Goal: Task Accomplishment & Management: Use online tool/utility

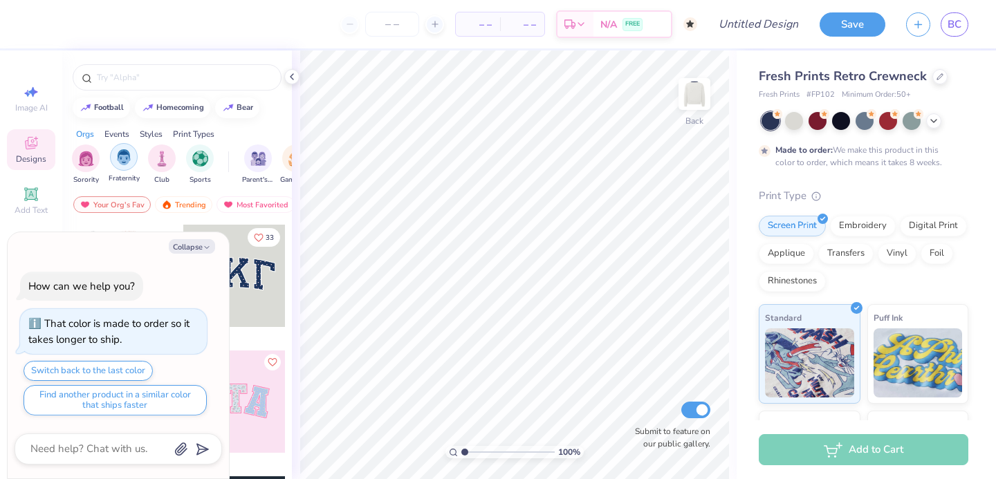
click at [132, 165] on div "filter for Fraternity" at bounding box center [124, 157] width 28 height 28
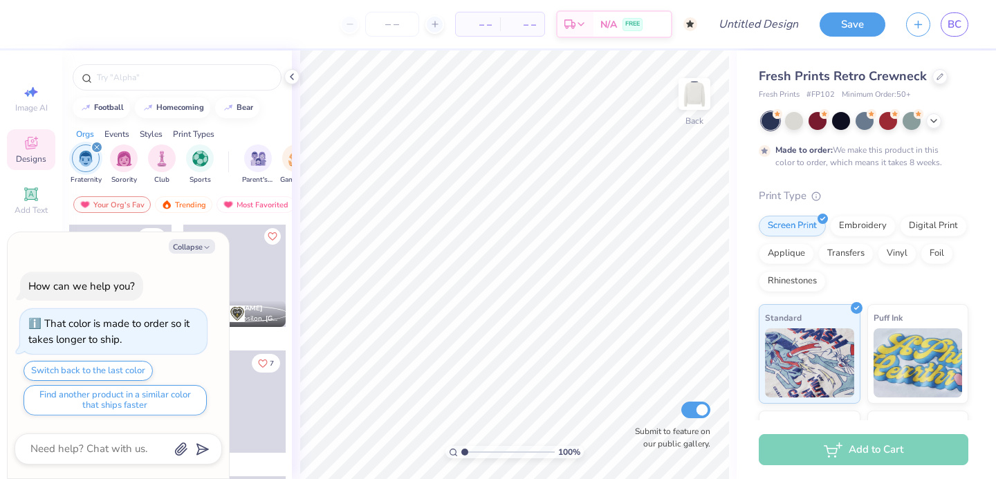
click at [107, 161] on div "Fraternity Sorority Club Sports" at bounding box center [150, 165] width 157 height 41
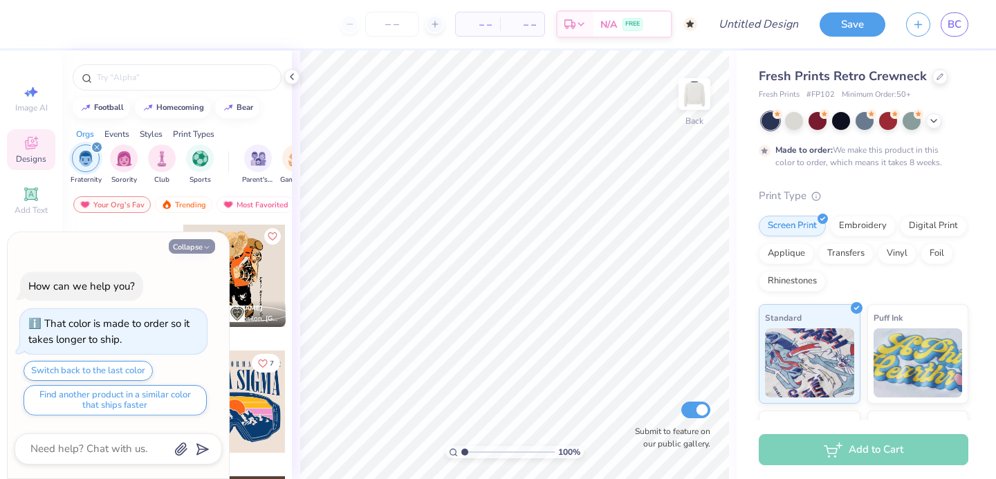
click at [190, 239] on button "Collapse" at bounding box center [192, 246] width 46 height 15
type textarea "x"
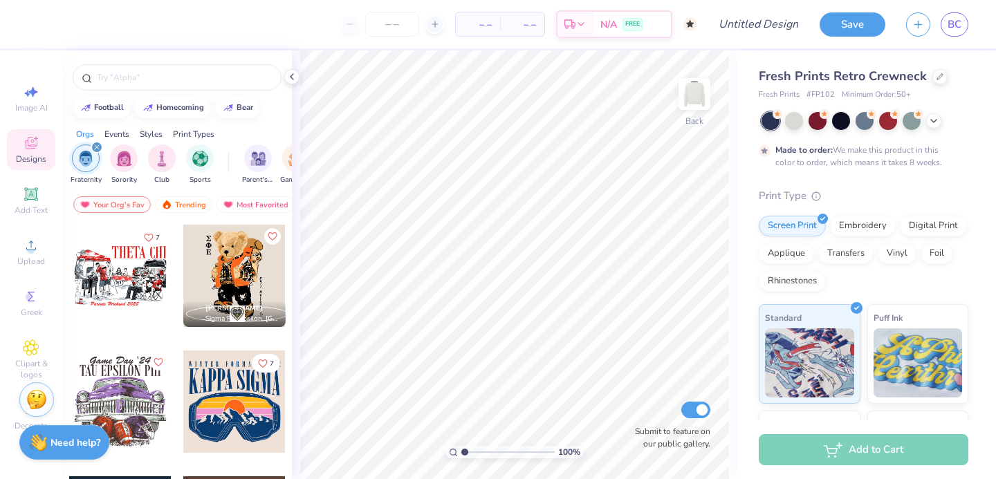
click at [98, 149] on icon "filter for Fraternity" at bounding box center [97, 147] width 4 height 4
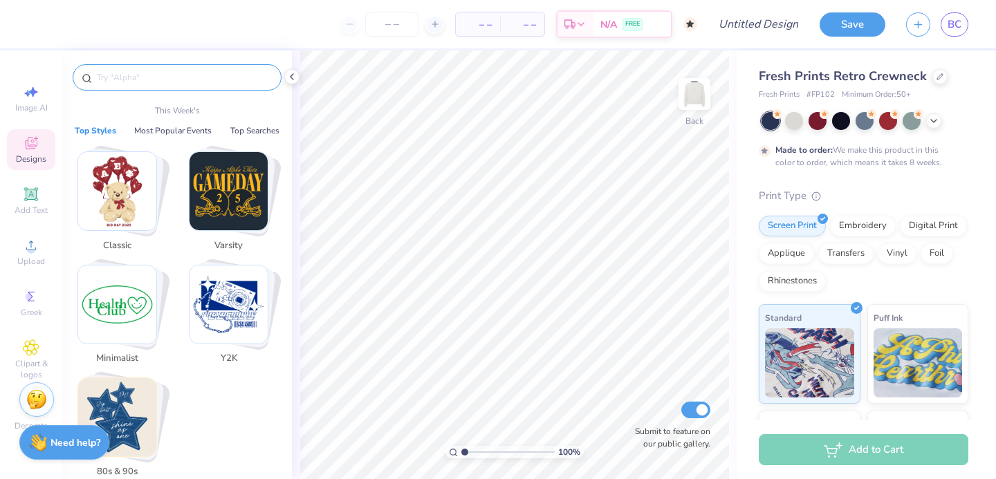
click at [149, 80] on input "text" at bounding box center [183, 78] width 177 height 14
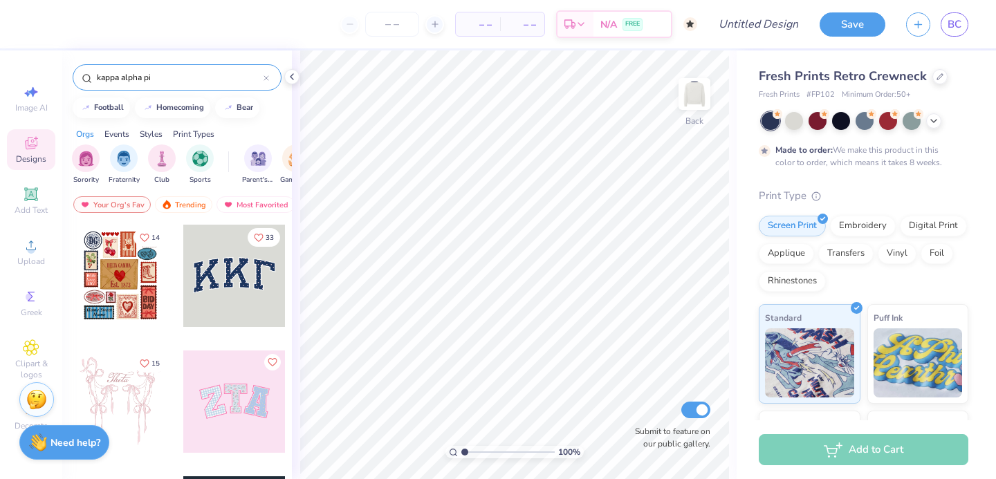
type input "kappa alpha pi"
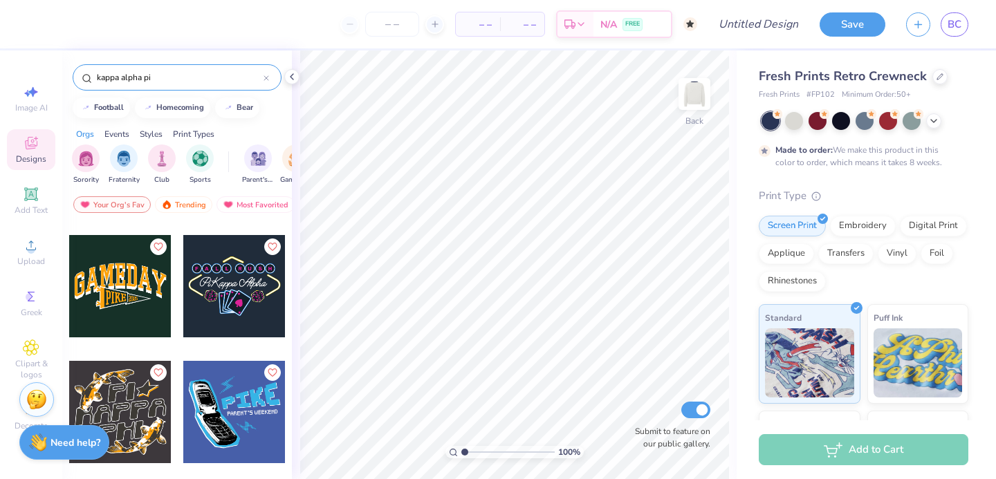
scroll to position [1739, 0]
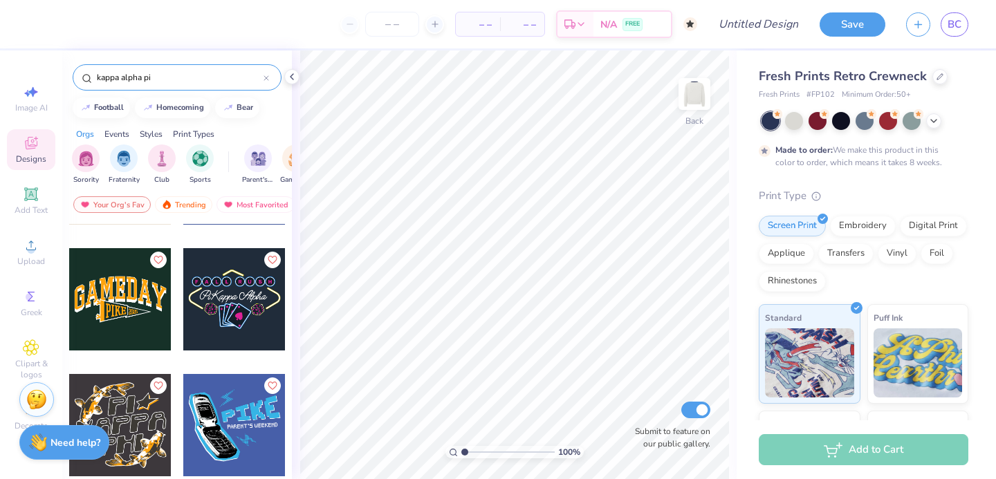
click at [102, 282] on div at bounding box center [120, 299] width 102 height 102
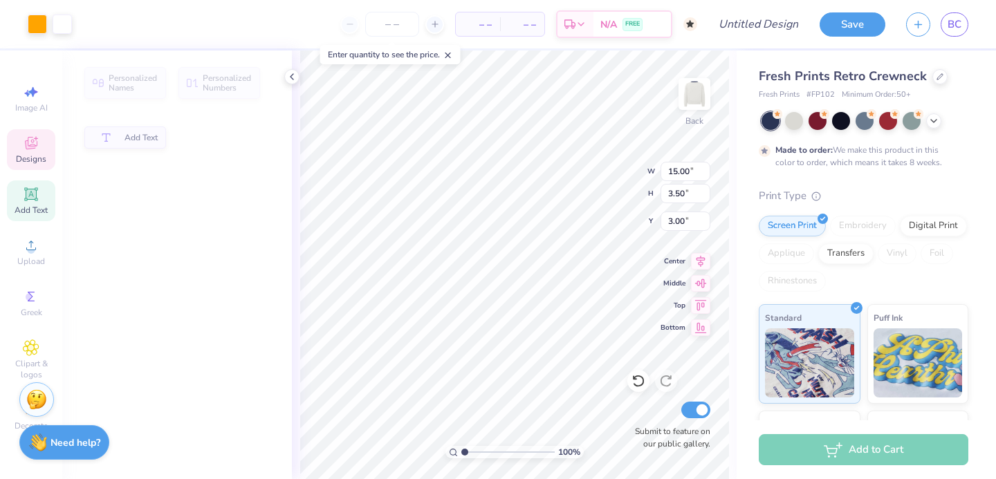
type input "3.50"
type input "3.00"
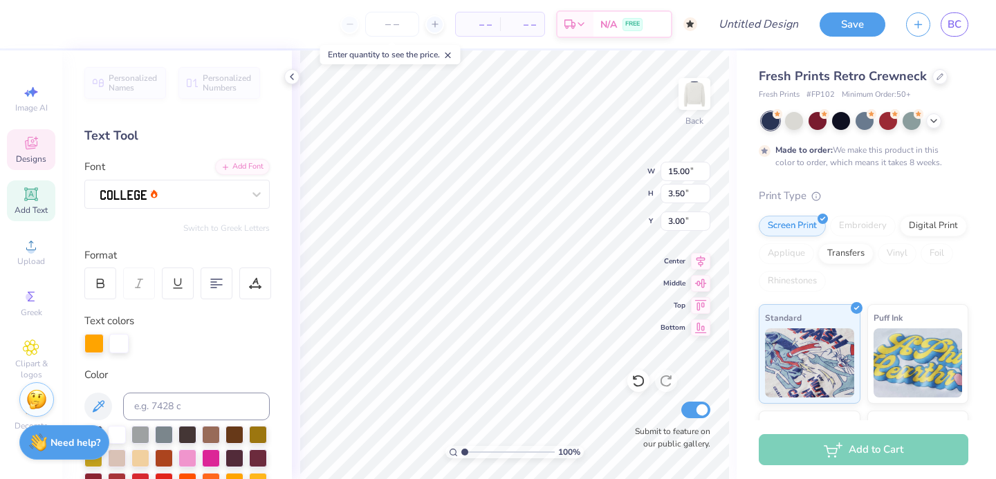
scroll to position [0, 0]
type textarea "Clemson"
type input "3.32"
type input "1.57"
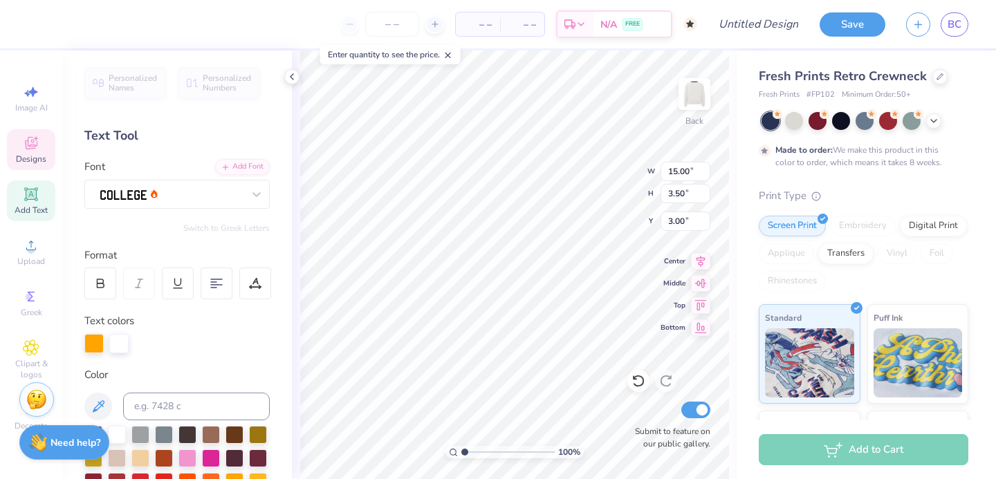
type input "6.92"
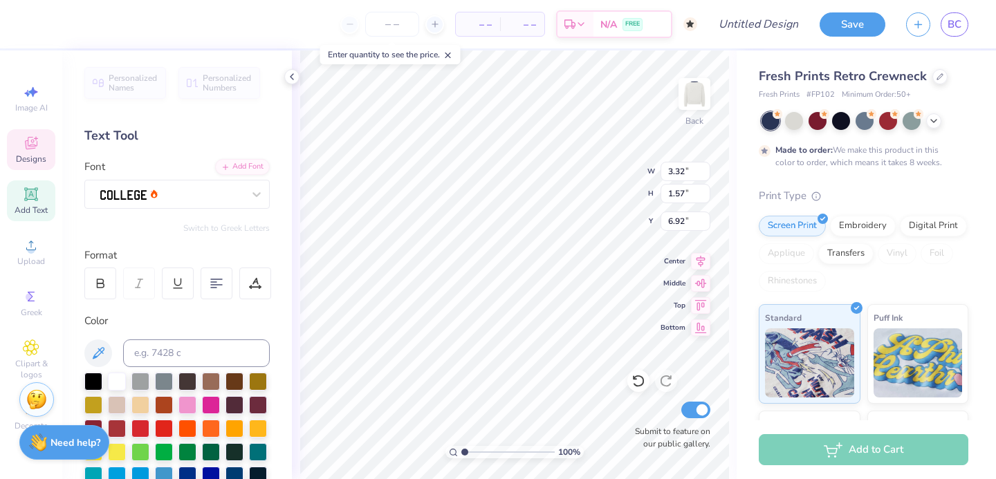
type textarea "KAPI"
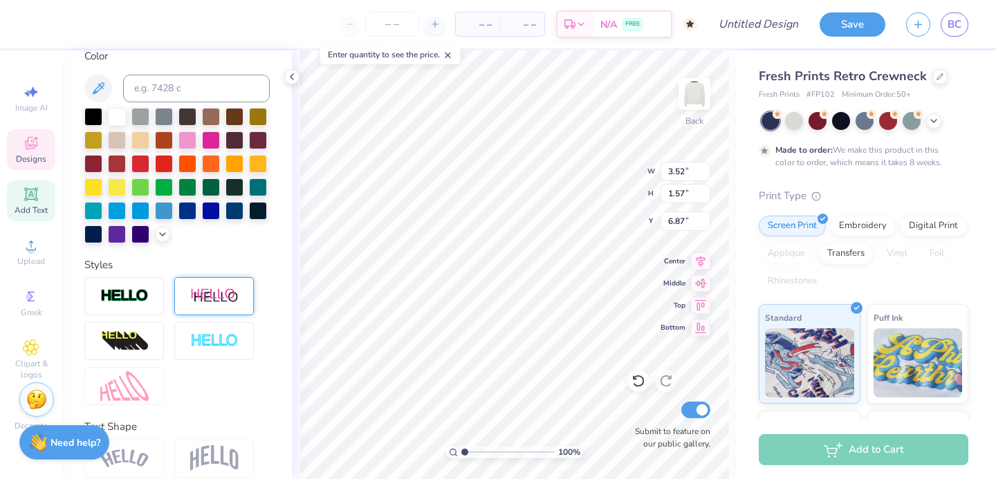
scroll to position [324, 0]
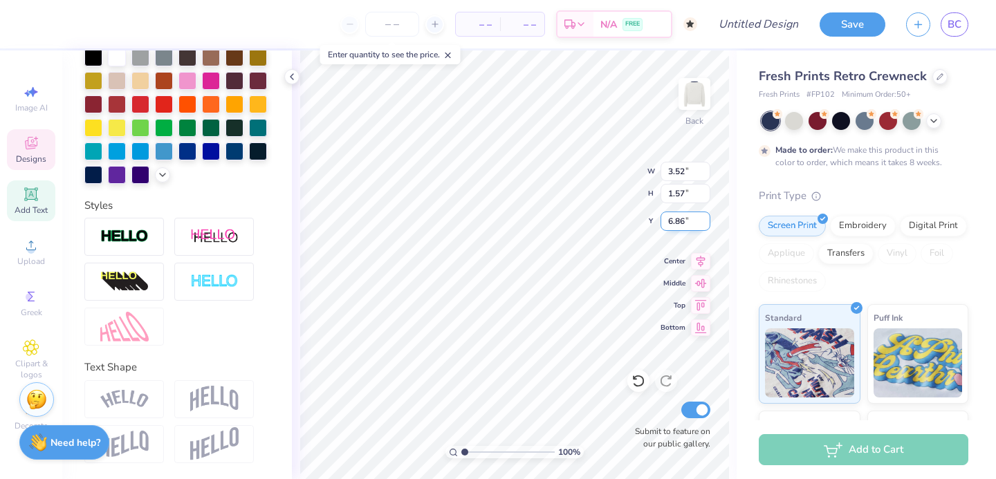
click at [705, 223] on input "6.86" at bounding box center [686, 221] width 50 height 19
click at [705, 223] on input "6.85" at bounding box center [686, 221] width 50 height 19
type input "6.84"
click at [705, 223] on input "6.84" at bounding box center [686, 221] width 50 height 19
click at [702, 196] on input "1.56" at bounding box center [686, 193] width 50 height 19
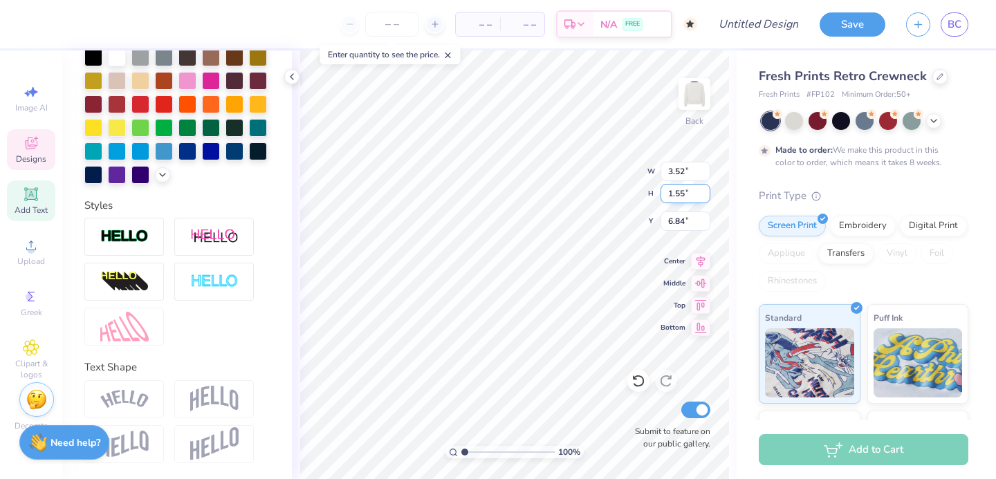
click at [702, 196] on input "1.55" at bounding box center [686, 193] width 50 height 19
click at [702, 196] on input "1.54" at bounding box center [686, 193] width 50 height 19
click at [702, 196] on input "1.53" at bounding box center [686, 193] width 50 height 19
click at [702, 196] on input "1.52" at bounding box center [686, 193] width 50 height 19
type input "1.51"
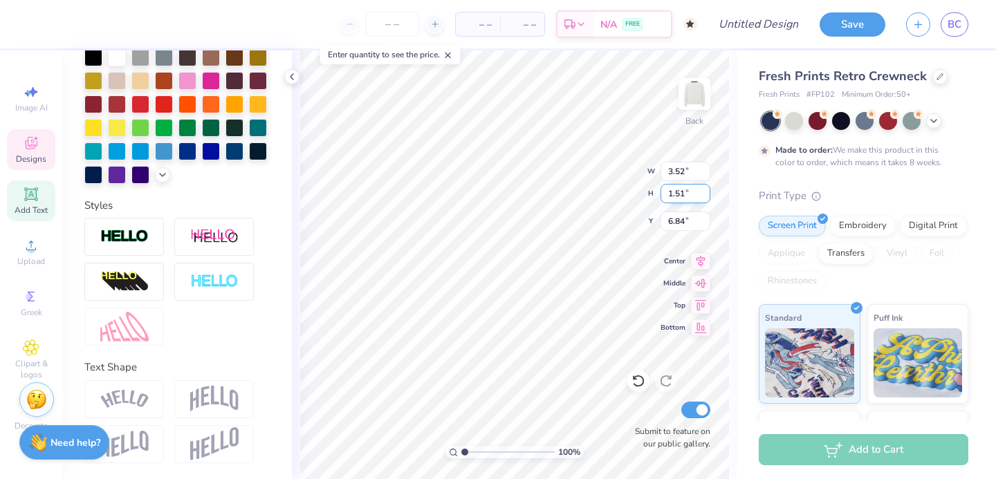
click at [702, 196] on input "1.51" at bounding box center [686, 193] width 50 height 19
type input "3.51"
click at [702, 174] on input "3.51" at bounding box center [686, 171] width 50 height 19
type input "6.88"
click at [702, 174] on input "3.5" at bounding box center [686, 171] width 50 height 19
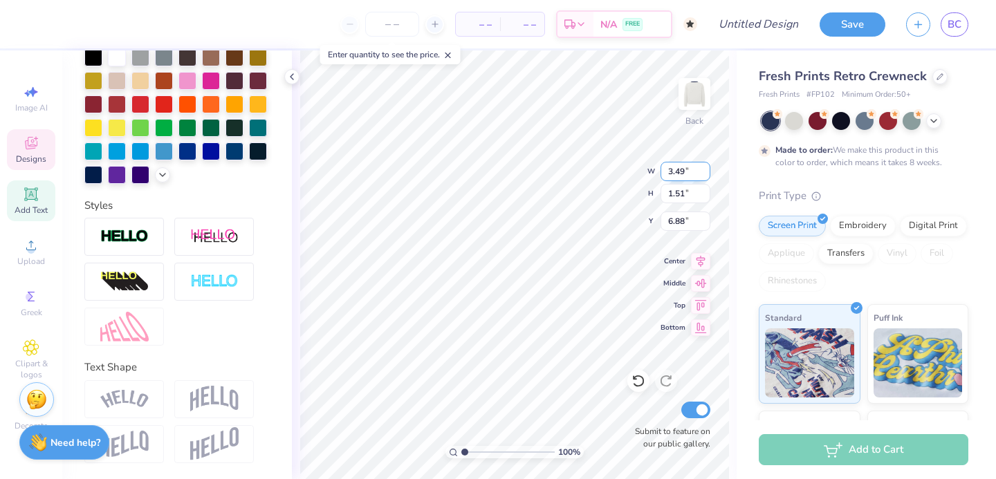
click at [702, 174] on input "3.49" at bounding box center [686, 171] width 50 height 19
click at [702, 174] on input "3.48" at bounding box center [686, 171] width 50 height 19
click at [702, 174] on input "3.47" at bounding box center [686, 171] width 50 height 19
click at [702, 174] on input "3.46" at bounding box center [686, 171] width 50 height 19
click at [702, 174] on input "3.45" at bounding box center [686, 171] width 50 height 19
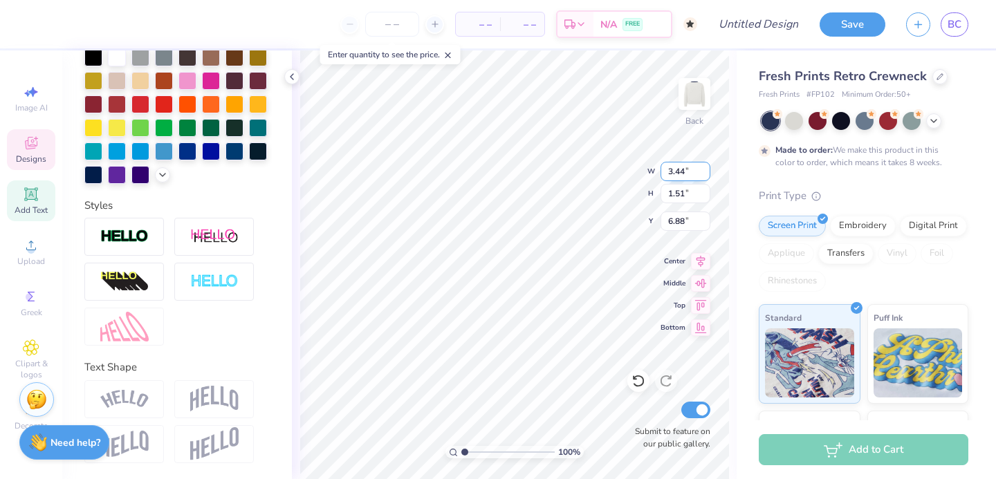
click at [702, 174] on input "3.44" at bounding box center [686, 171] width 50 height 19
click at [702, 174] on input "3.43" at bounding box center [686, 171] width 50 height 19
click at [702, 174] on input "3.42" at bounding box center [686, 171] width 50 height 19
type input "3.41"
click at [702, 174] on input "3.41" at bounding box center [686, 171] width 50 height 19
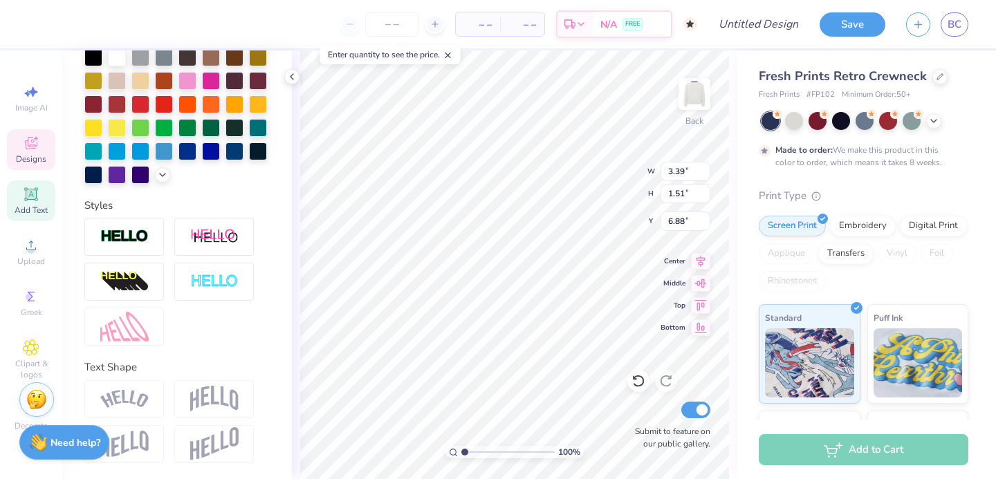
type input "7.23"
type input "2.88"
type input "1.30"
type input "7.33"
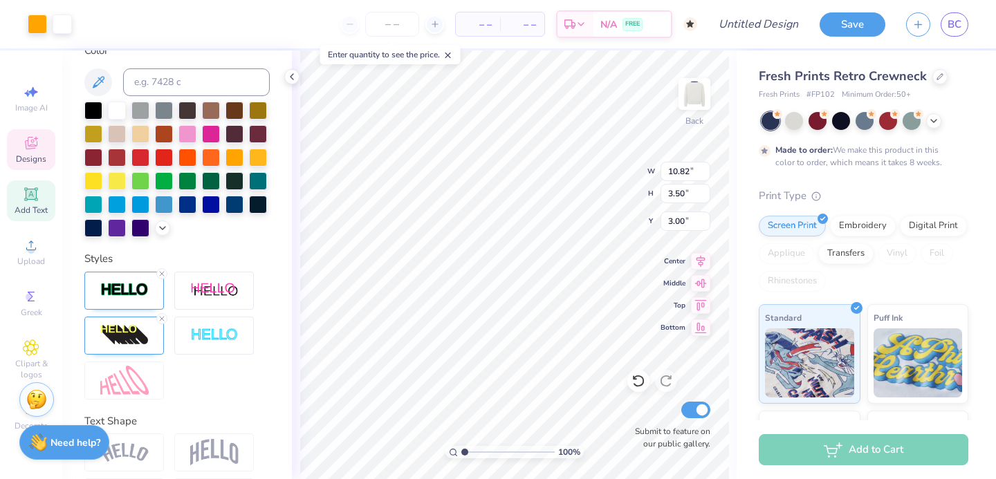
scroll to position [378, 0]
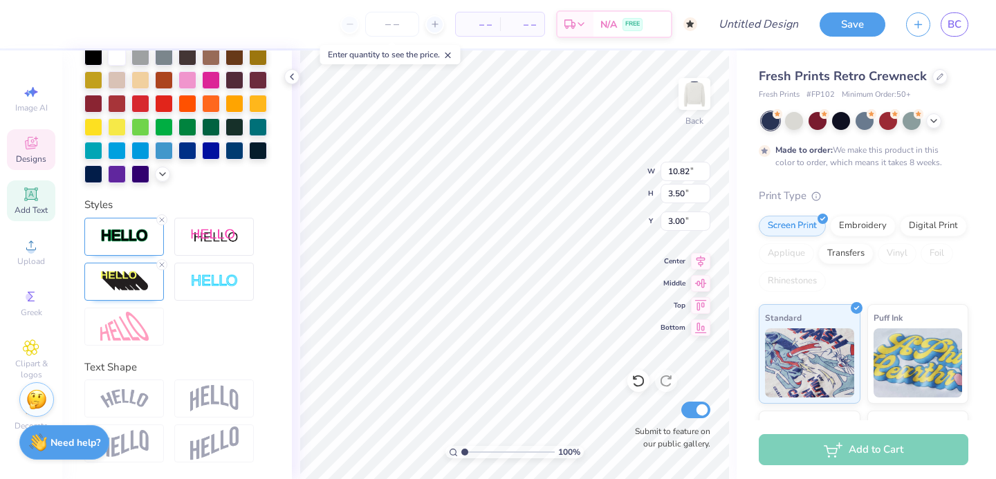
click at [776, 123] on div at bounding box center [771, 121] width 18 height 18
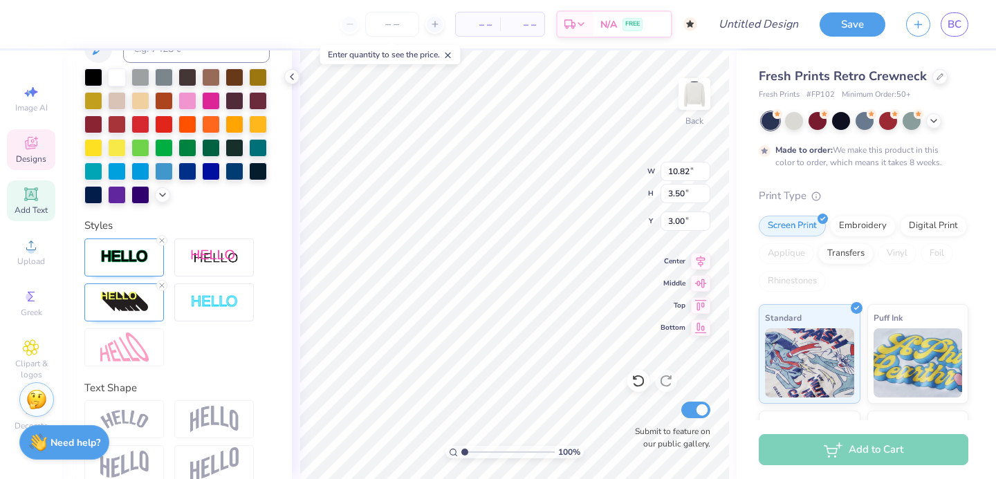
scroll to position [347, 0]
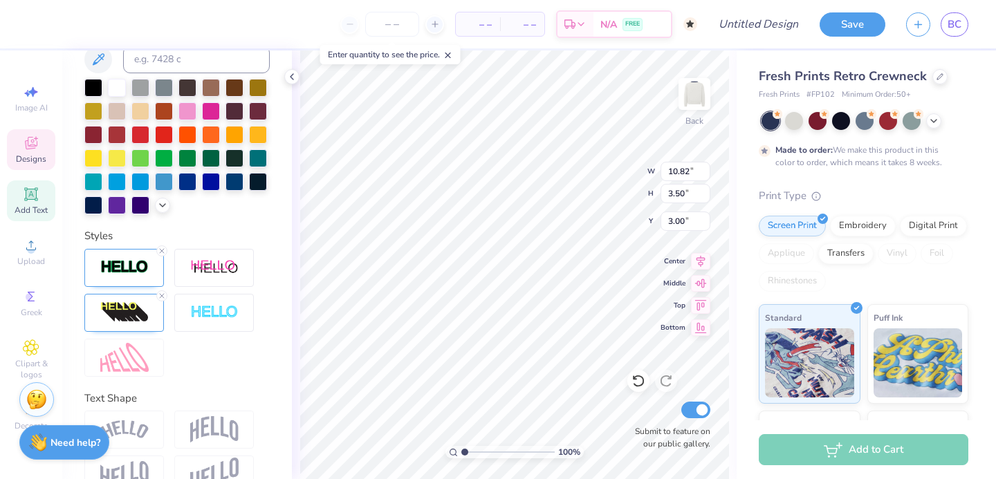
click at [771, 127] on div at bounding box center [771, 121] width 18 height 18
click at [773, 125] on div at bounding box center [771, 121] width 18 height 18
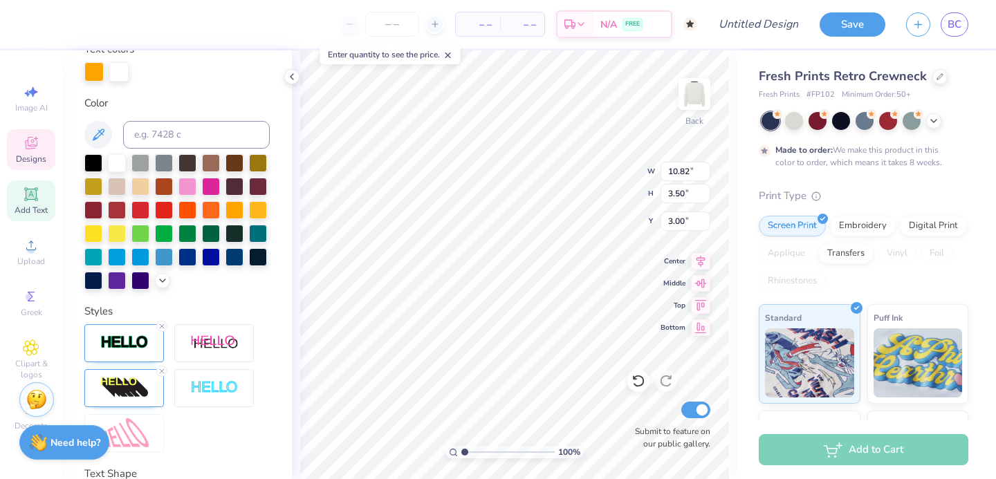
scroll to position [271, 0]
click at [97, 137] on icon at bounding box center [98, 135] width 17 height 17
click at [102, 136] on icon at bounding box center [98, 135] width 17 height 17
click at [104, 138] on icon at bounding box center [98, 135] width 17 height 17
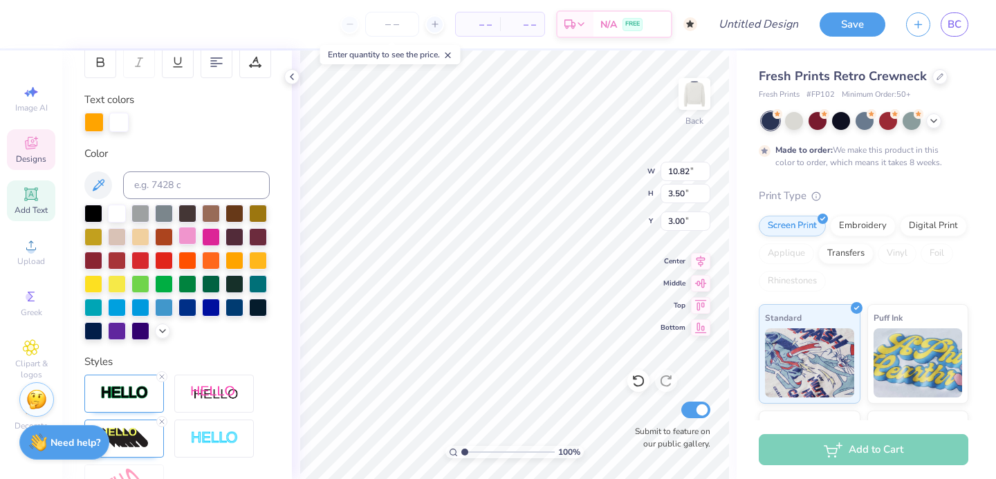
scroll to position [208, 0]
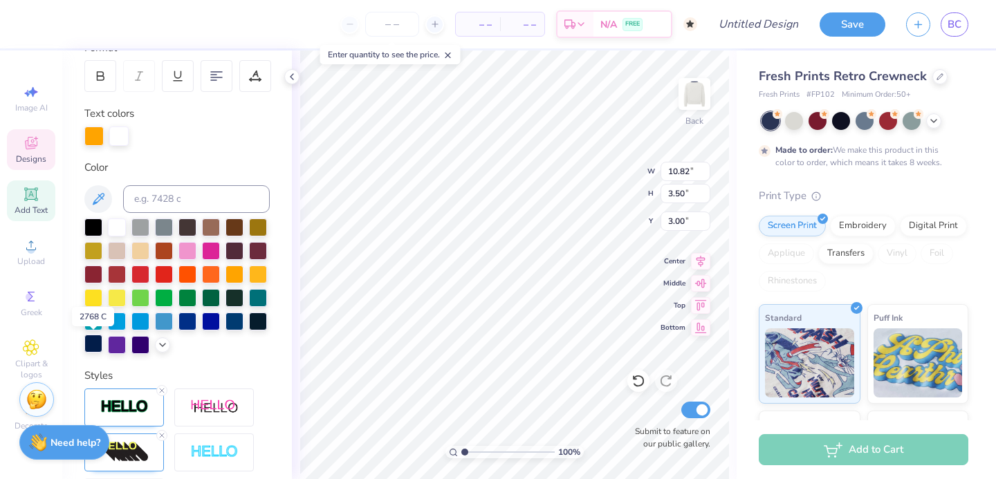
click at [96, 347] on div at bounding box center [93, 344] width 18 height 18
type input "7.31"
type input "3.14"
type input "6.35"
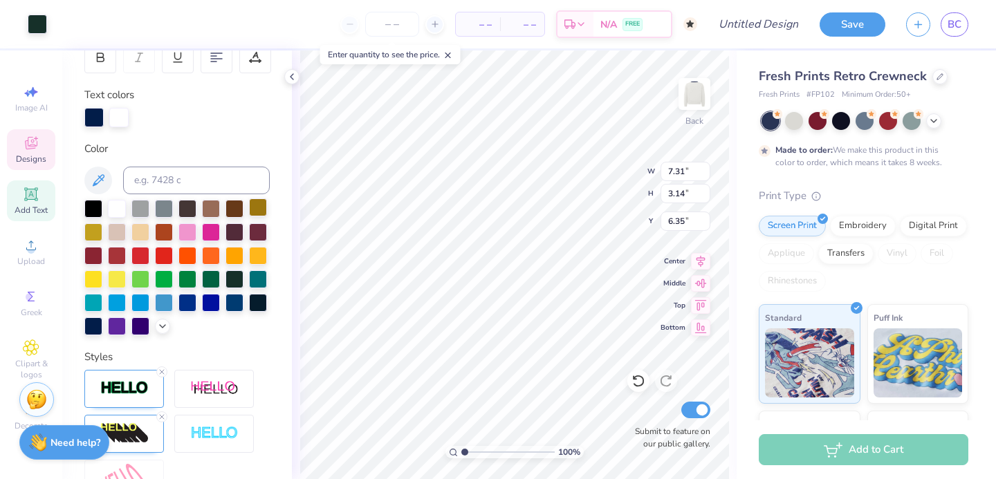
scroll to position [229, 0]
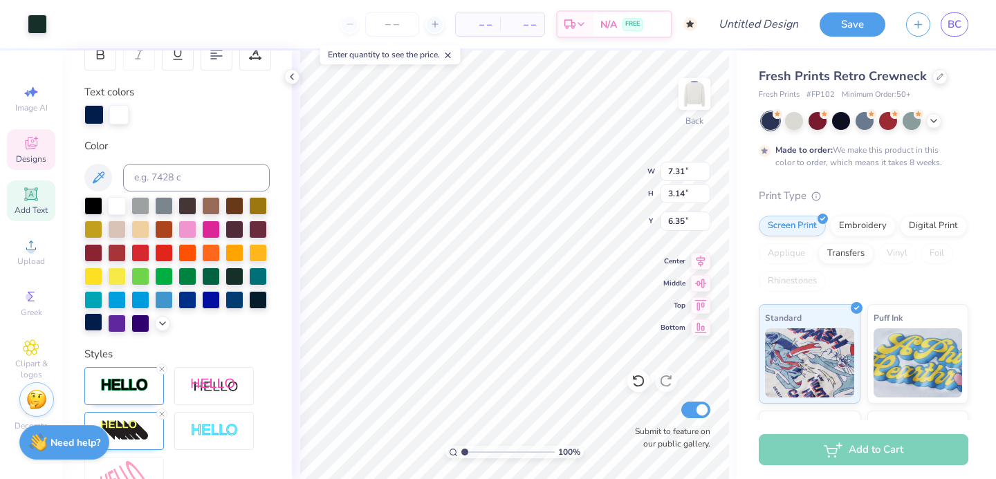
click at [90, 328] on div at bounding box center [93, 322] width 18 height 18
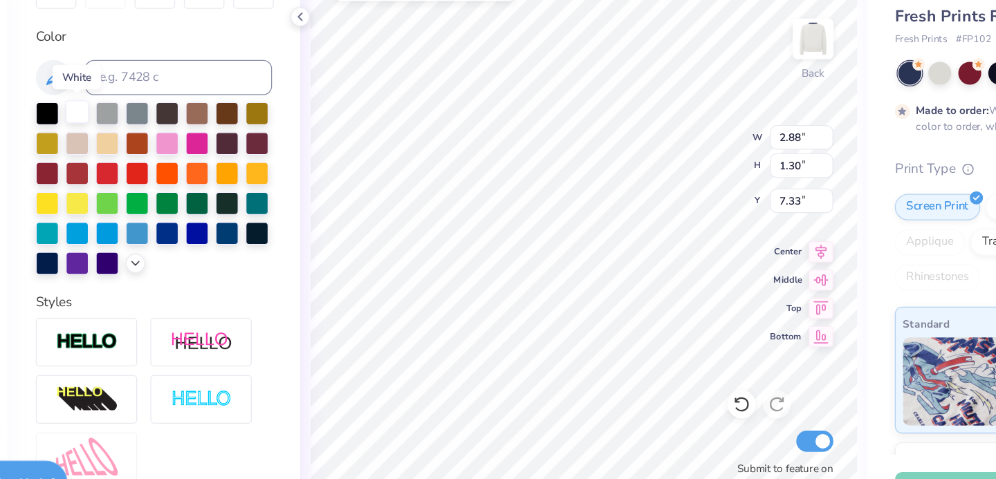
click at [115, 152] on div at bounding box center [117, 152] width 18 height 18
type input "0.60"
type input "3.50"
type input "6.16"
click at [206, 244] on div at bounding box center [211, 246] width 18 height 18
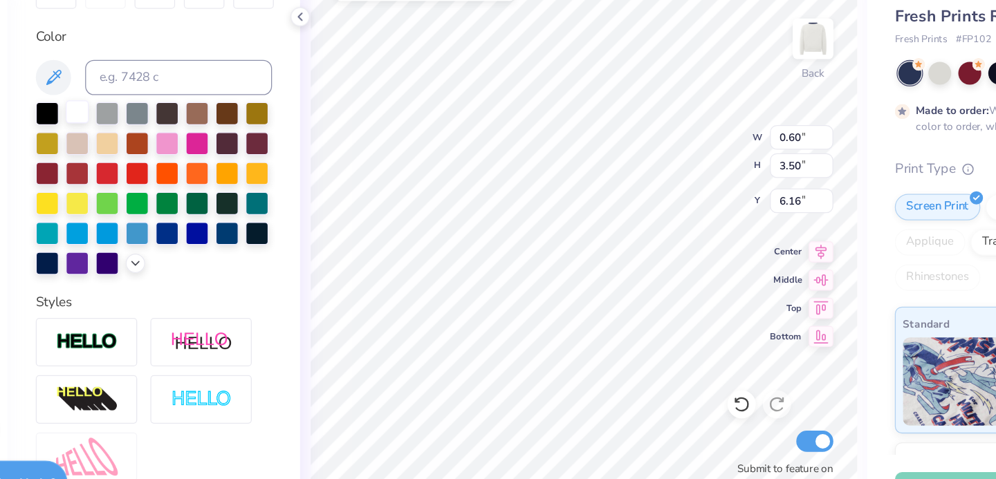
click at [118, 153] on div at bounding box center [117, 152] width 18 height 18
type input "1.47"
type input "0.65"
type input "7.66"
click at [120, 155] on div at bounding box center [117, 152] width 18 height 18
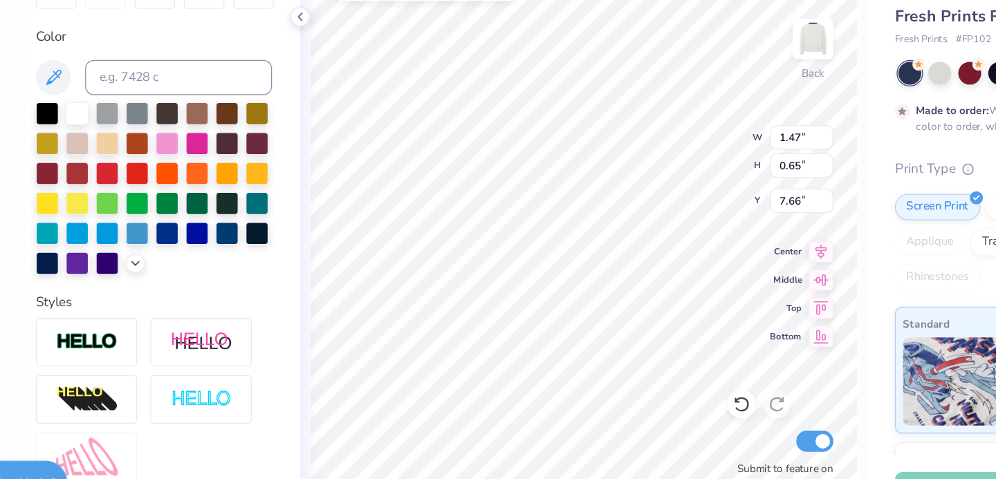
type input "0.60"
type input "3.50"
type input "6.50"
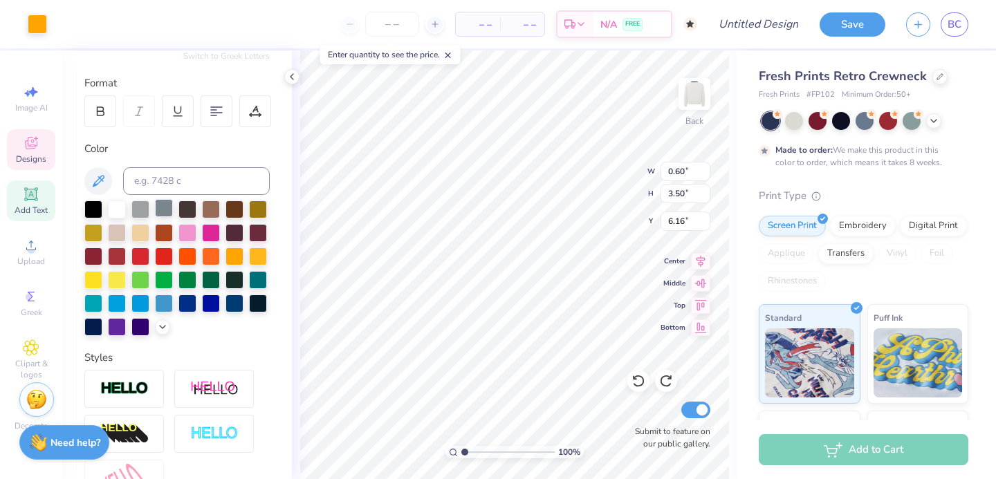
scroll to position [198, 0]
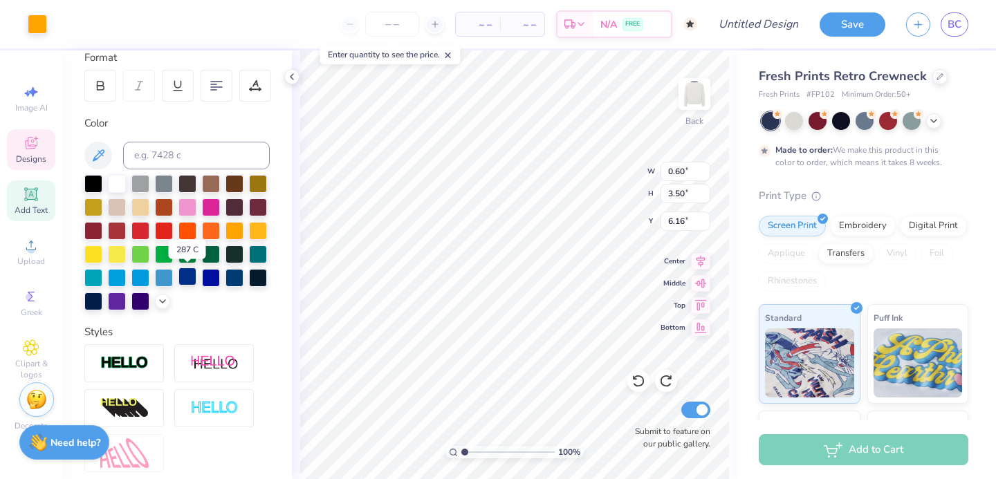
click at [190, 279] on div at bounding box center [187, 277] width 18 height 18
click at [113, 183] on div at bounding box center [117, 183] width 18 height 18
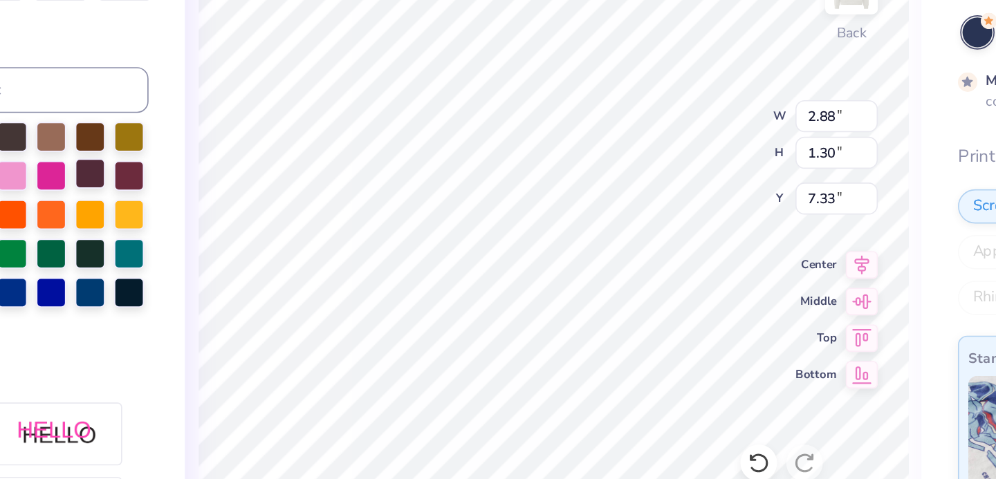
type input "0.92"
type input "7.31"
type input "3.14"
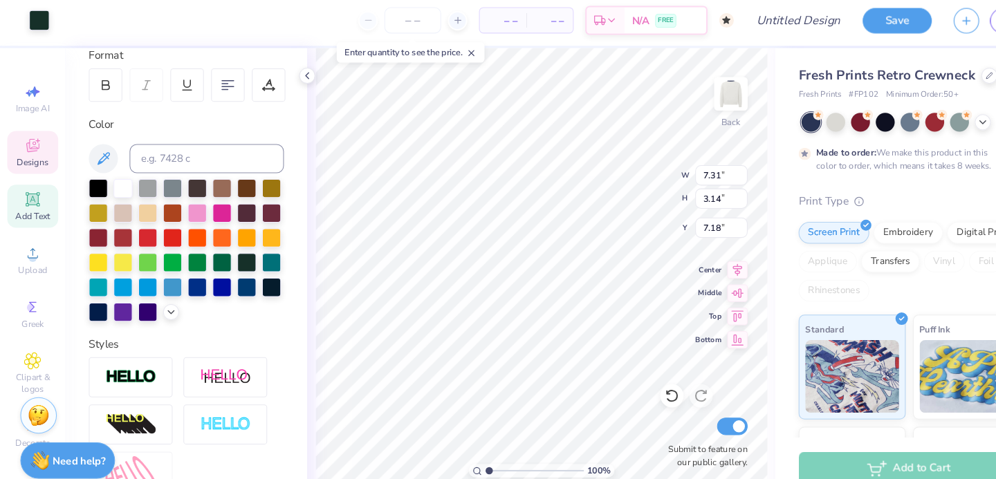
click at [42, 150] on div "Designs" at bounding box center [31, 149] width 48 height 41
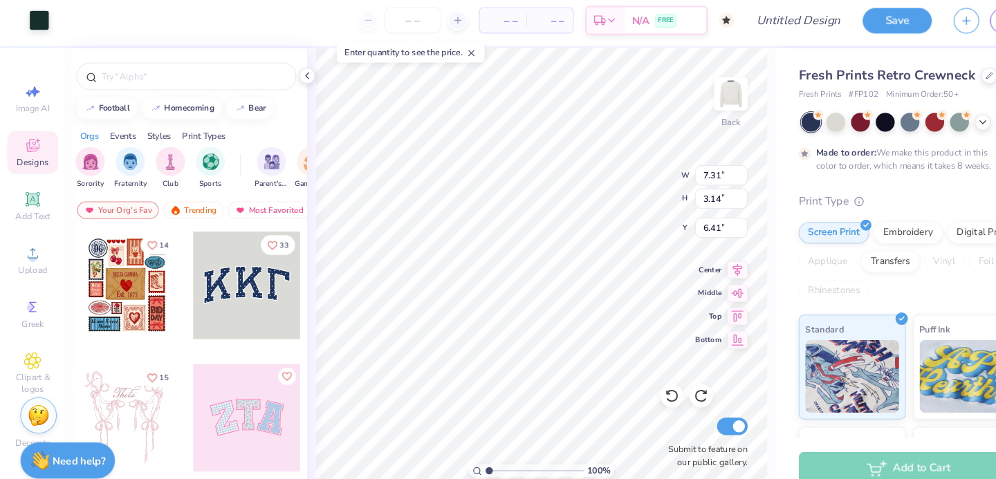
type input "6.35"
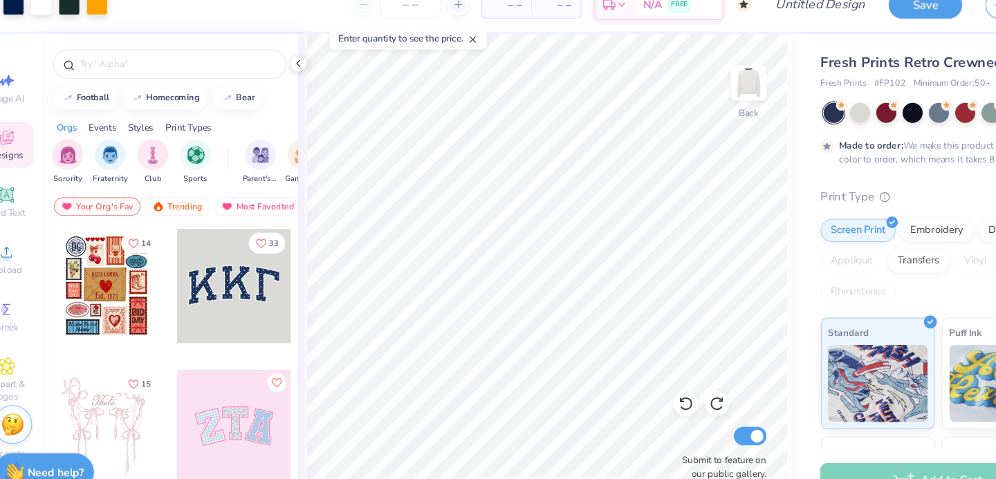
click at [773, 120] on div at bounding box center [771, 121] width 18 height 18
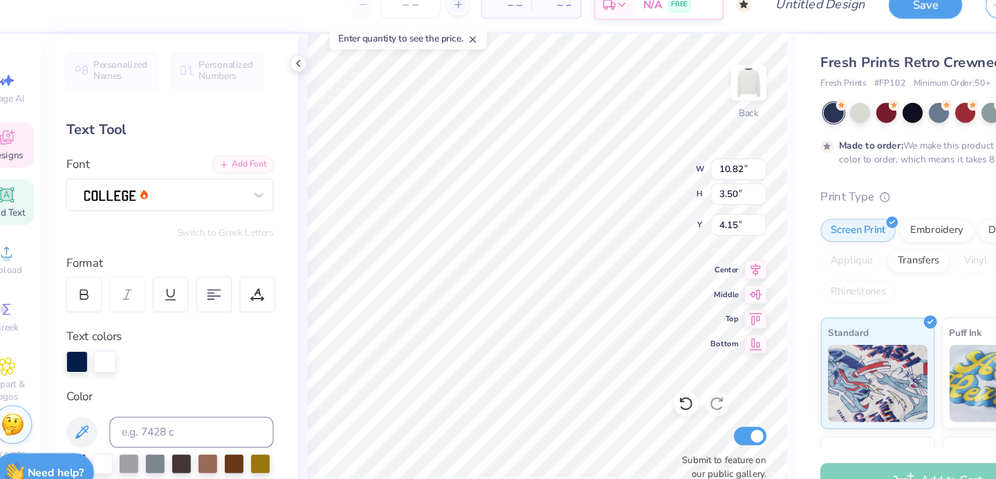
type input "3.00"
click at [47, 139] on div "Designs" at bounding box center [31, 149] width 48 height 41
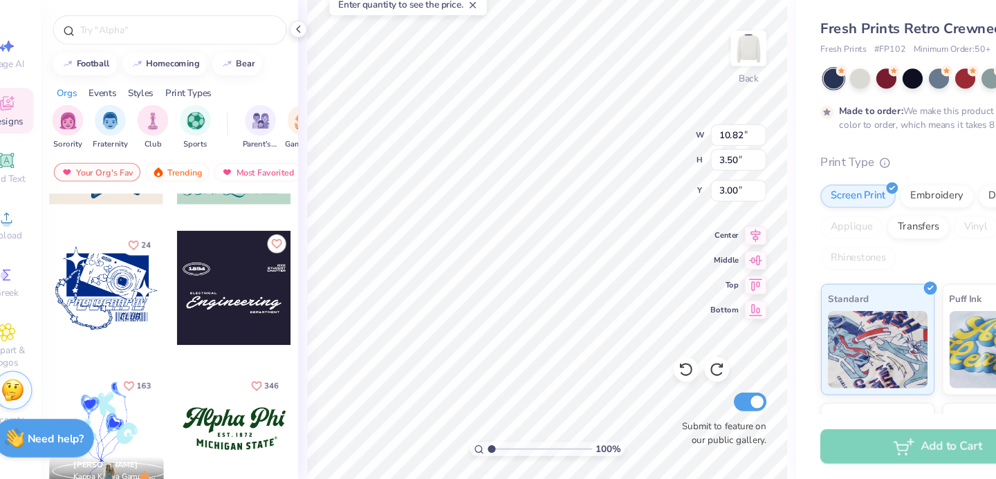
scroll to position [1363, 0]
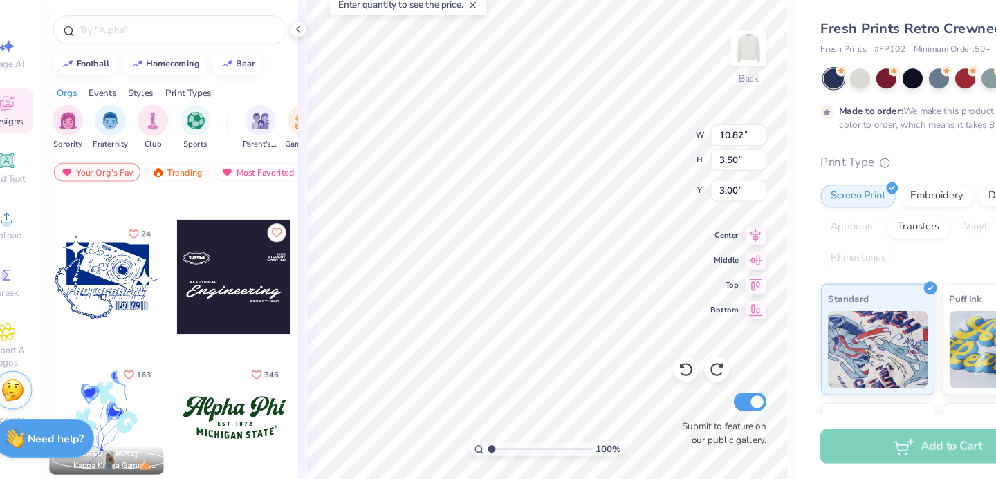
click at [219, 305] on div at bounding box center [234, 298] width 102 height 102
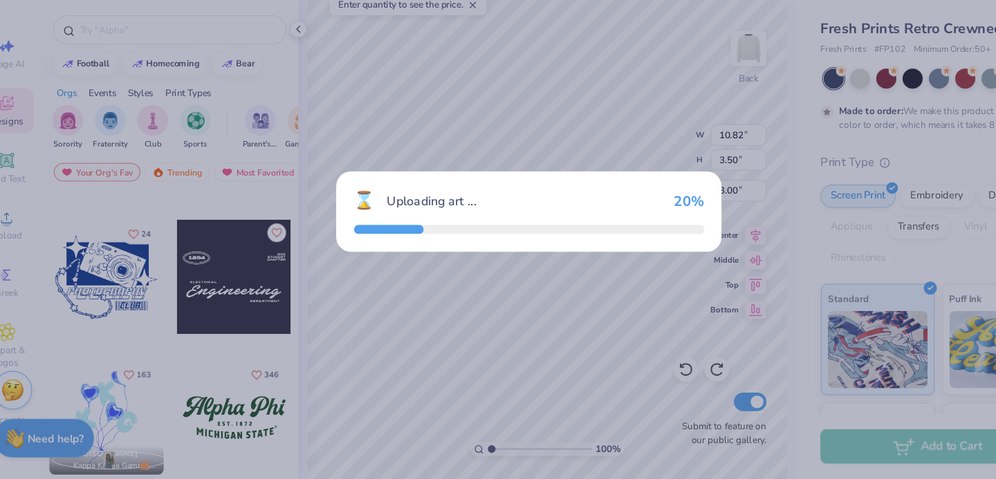
type input "13.18"
type input "6.51"
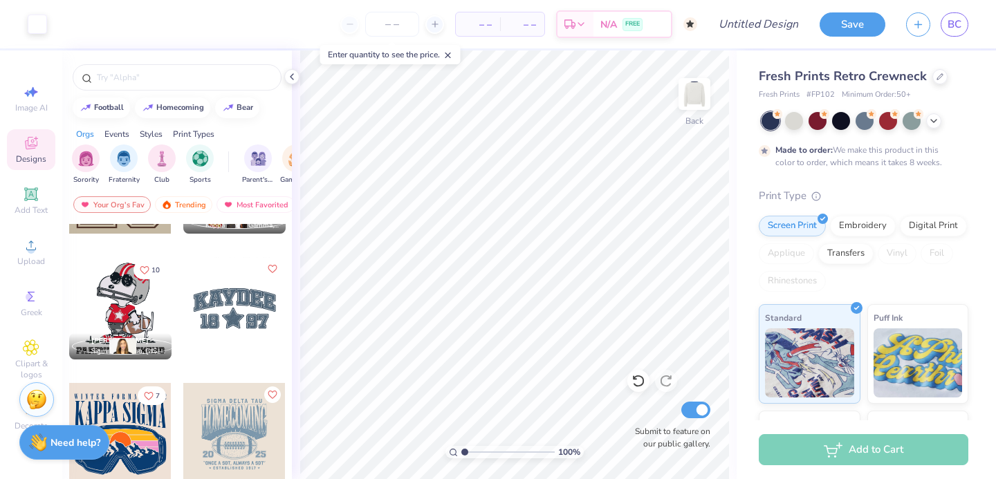
scroll to position [2233, 0]
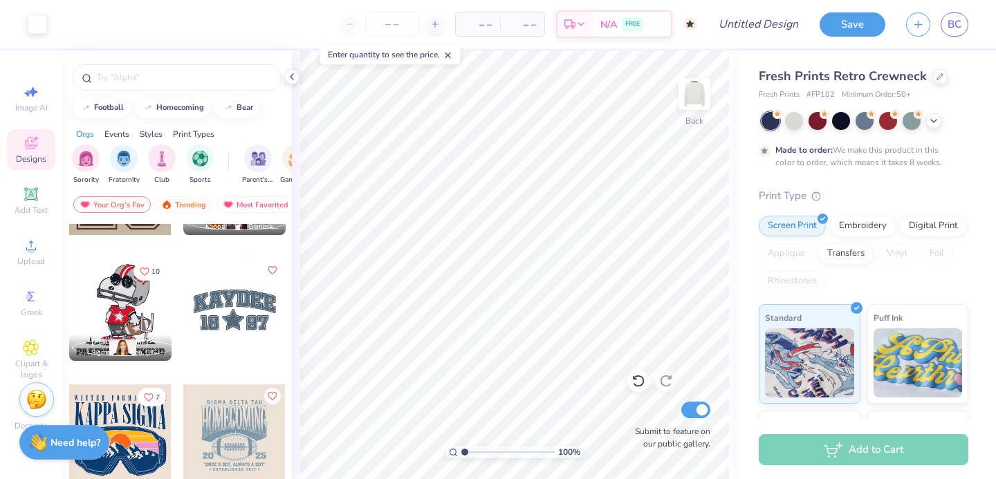
click at [226, 311] on div at bounding box center [234, 310] width 102 height 102
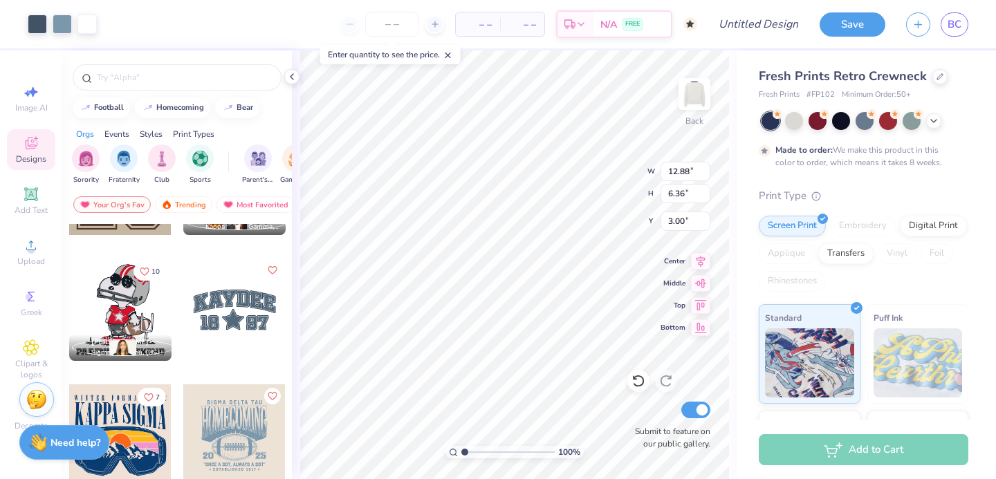
click at [39, 196] on icon at bounding box center [31, 194] width 17 height 17
